Goal: Information Seeking & Learning: Learn about a topic

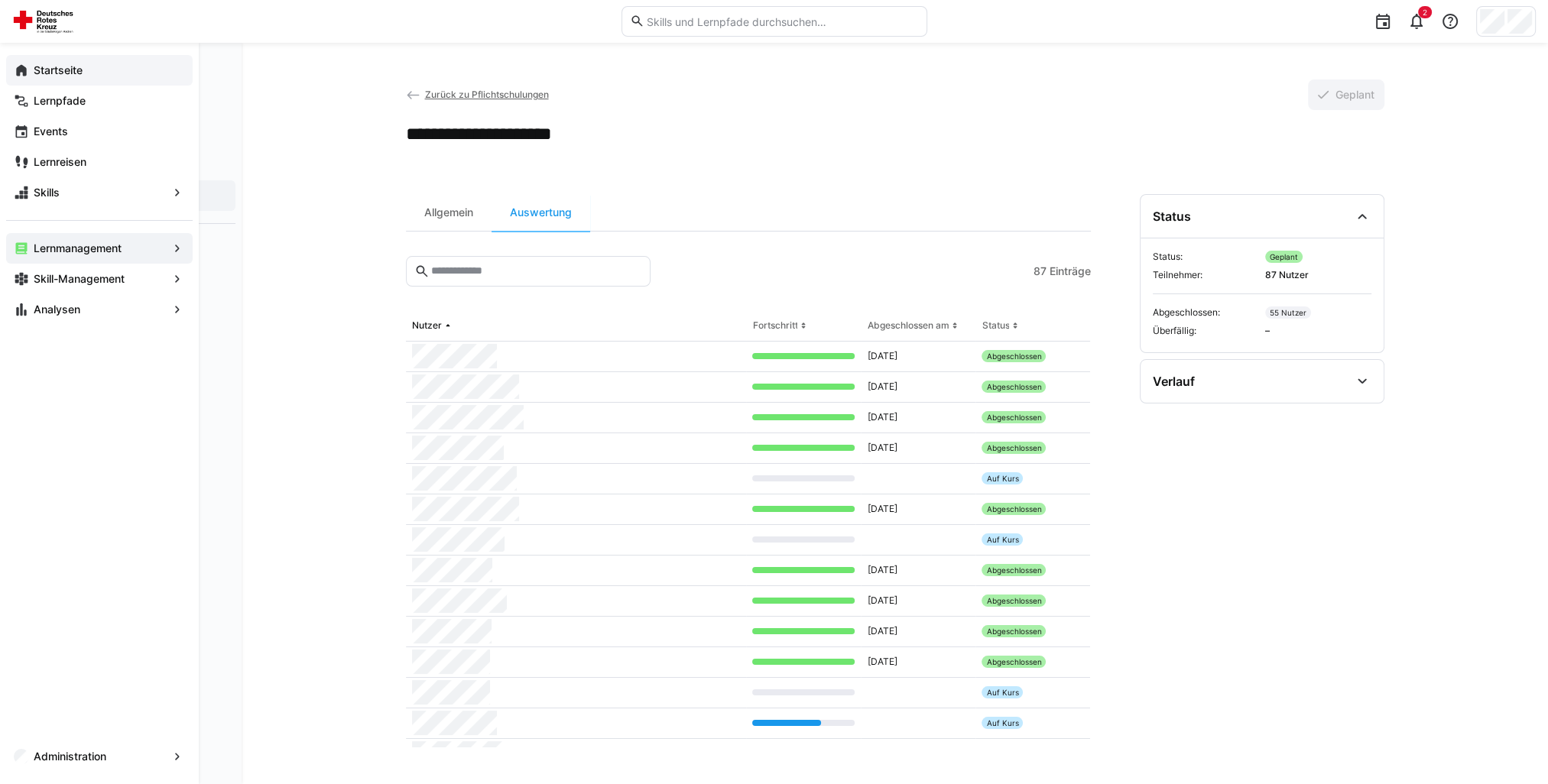
click at [22, 69] on eds-icon at bounding box center [22, 71] width 16 height 16
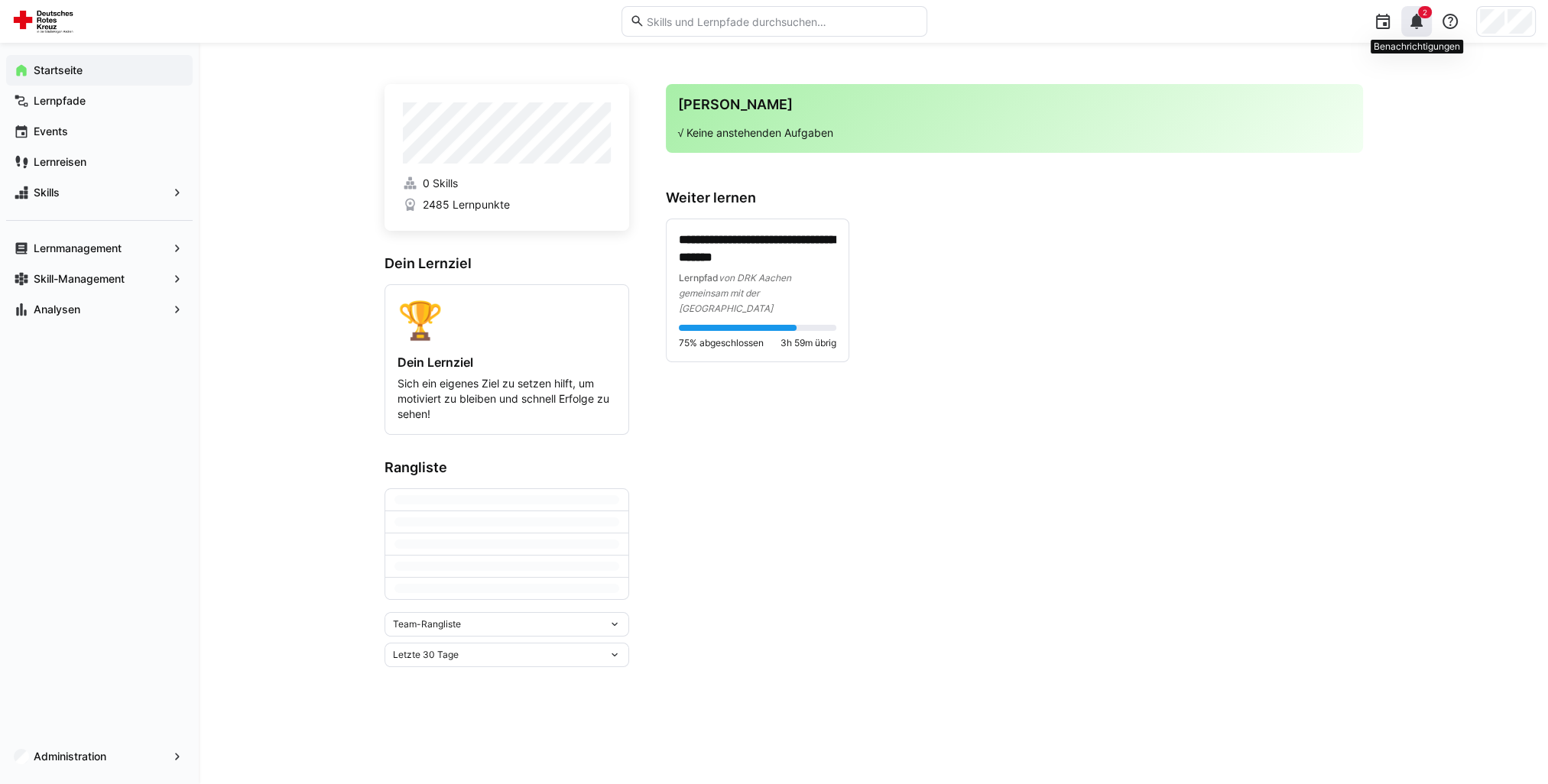
click at [1428, 19] on div "2" at bounding box center [1415, 21] width 31 height 31
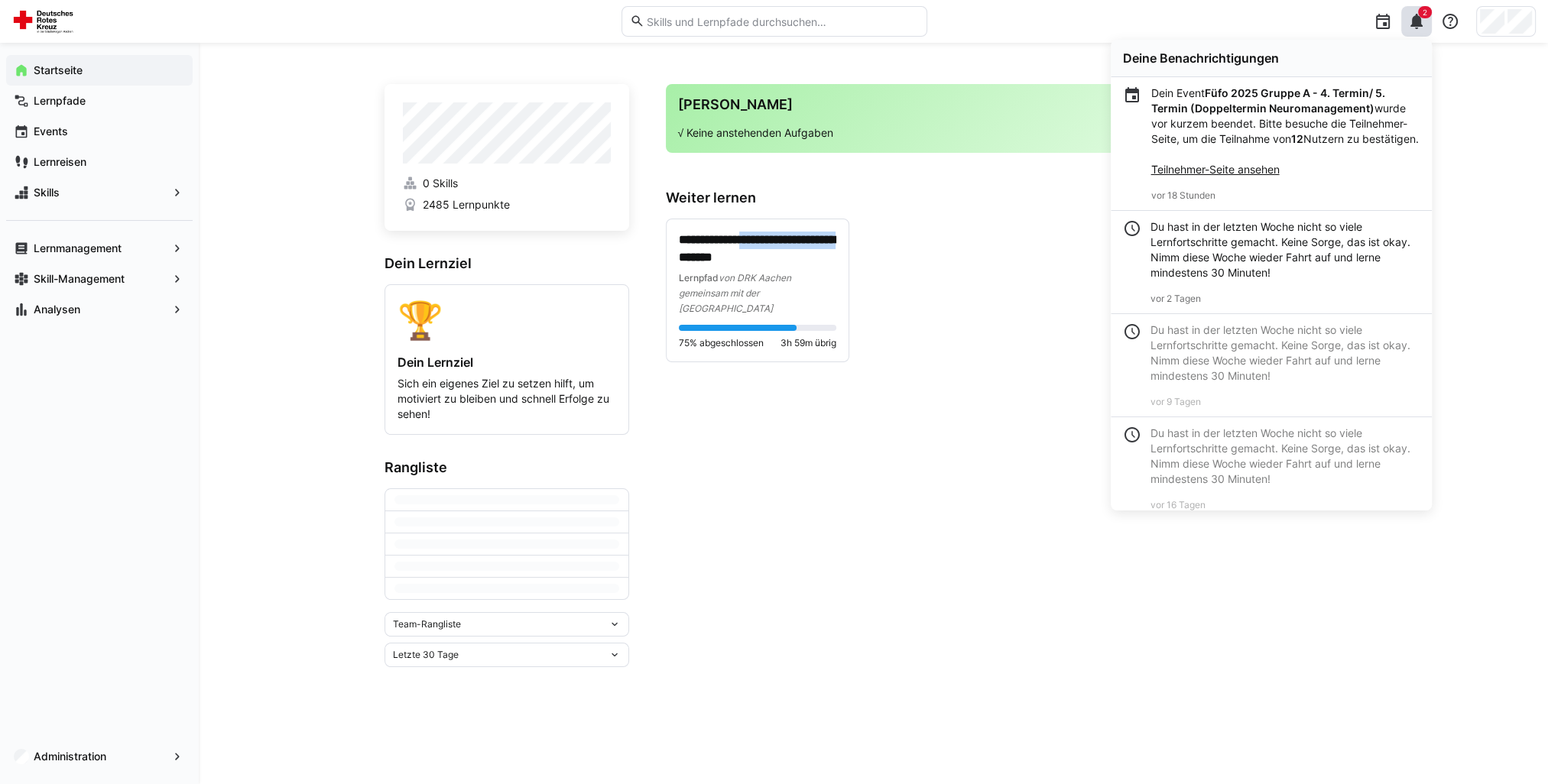
click at [1499, 249] on div "**********" at bounding box center [873, 413] width 1349 height 741
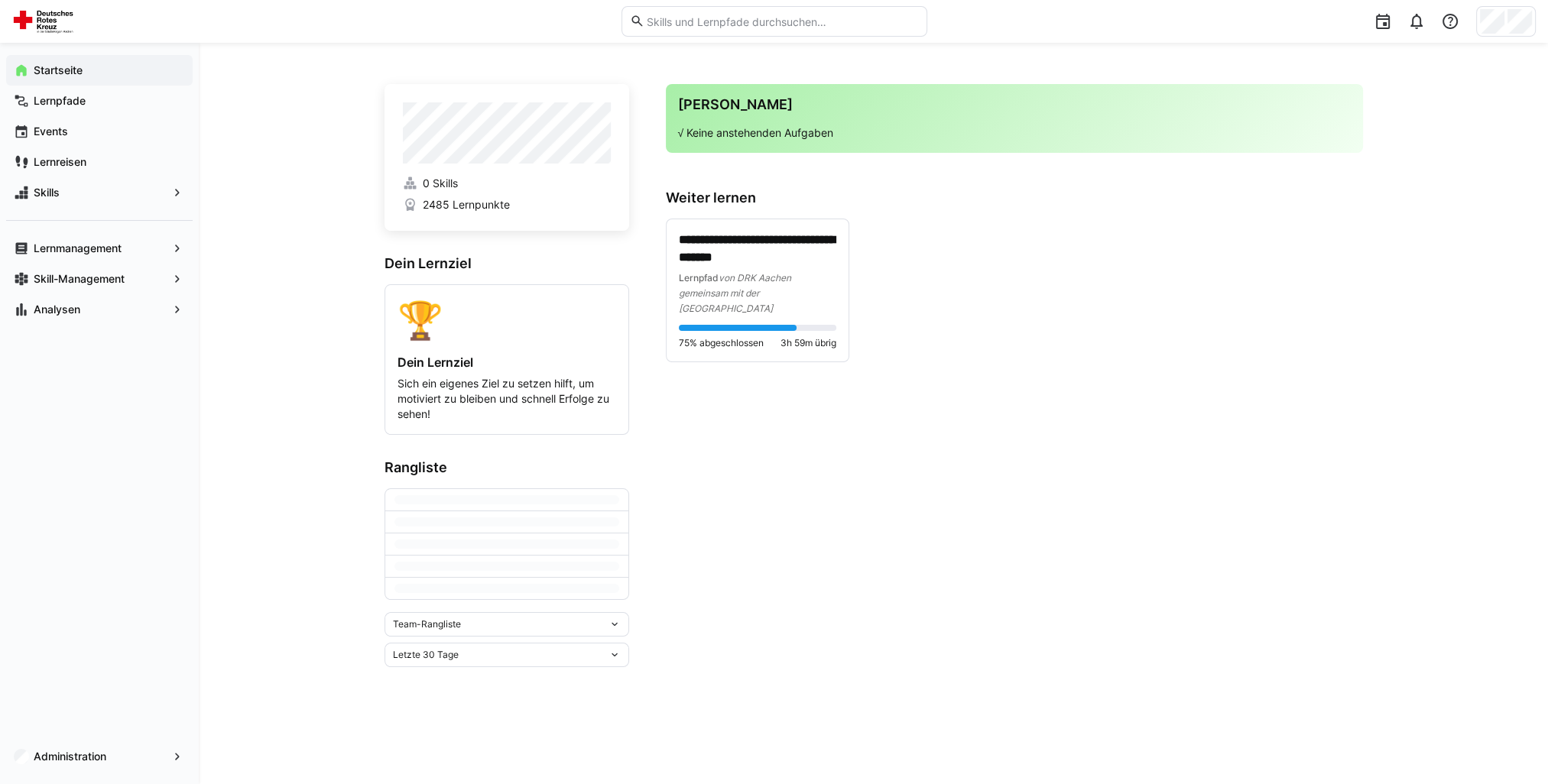
click at [1288, 271] on div "**********" at bounding box center [1014, 290] width 697 height 144
